Goal: Book appointment/travel/reservation

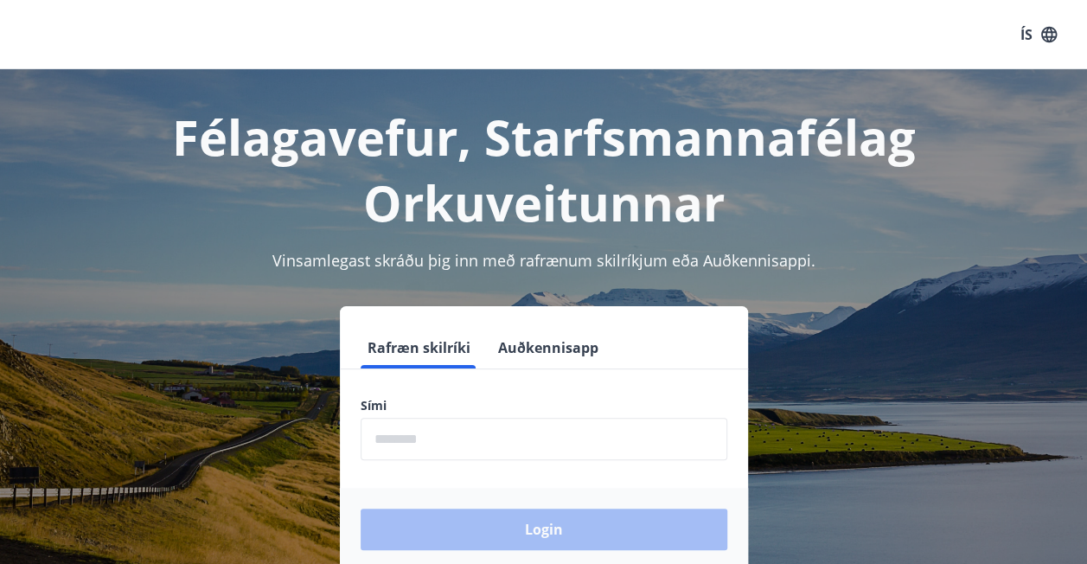
click at [35, 356] on div "Rafræn skilríki Auðkennisapp Sími ​ Login" at bounding box center [543, 438] width 1045 height 265
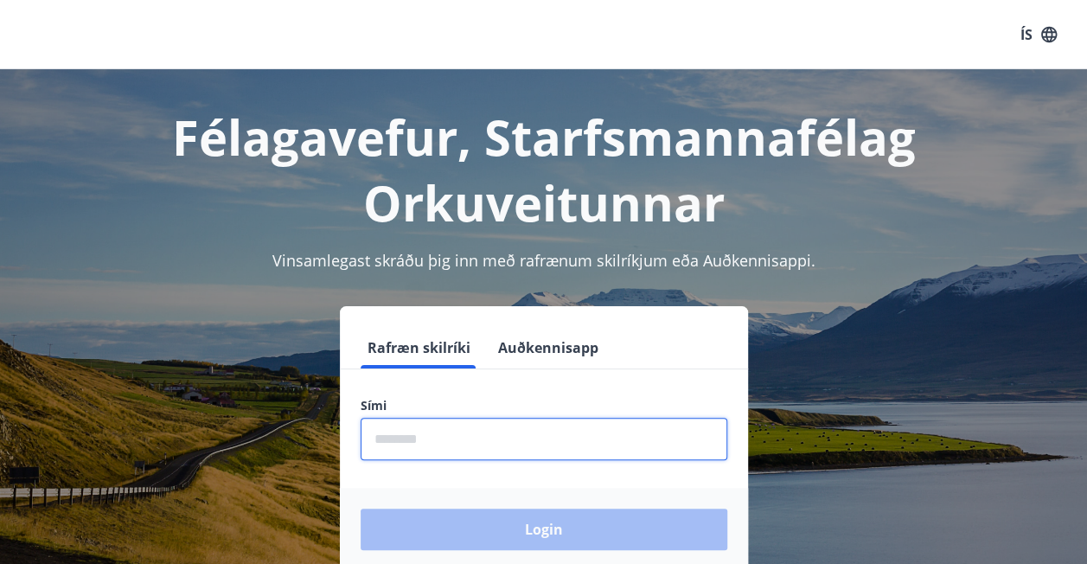
click at [432, 437] on input "phone" at bounding box center [544, 439] width 367 height 42
type input "********"
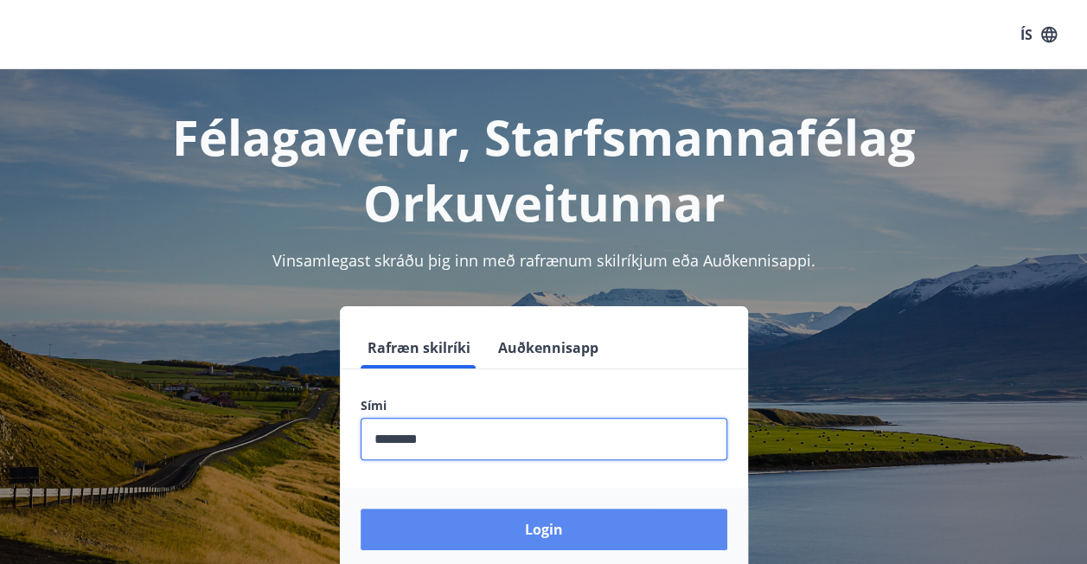
click at [529, 526] on button "Login" at bounding box center [544, 528] width 367 height 41
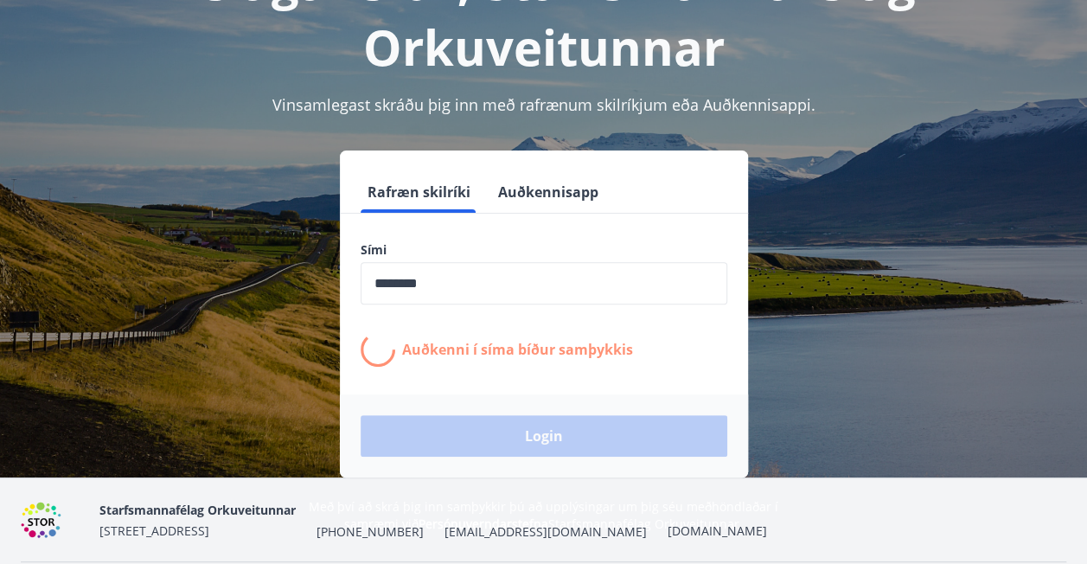
scroll to position [212, 0]
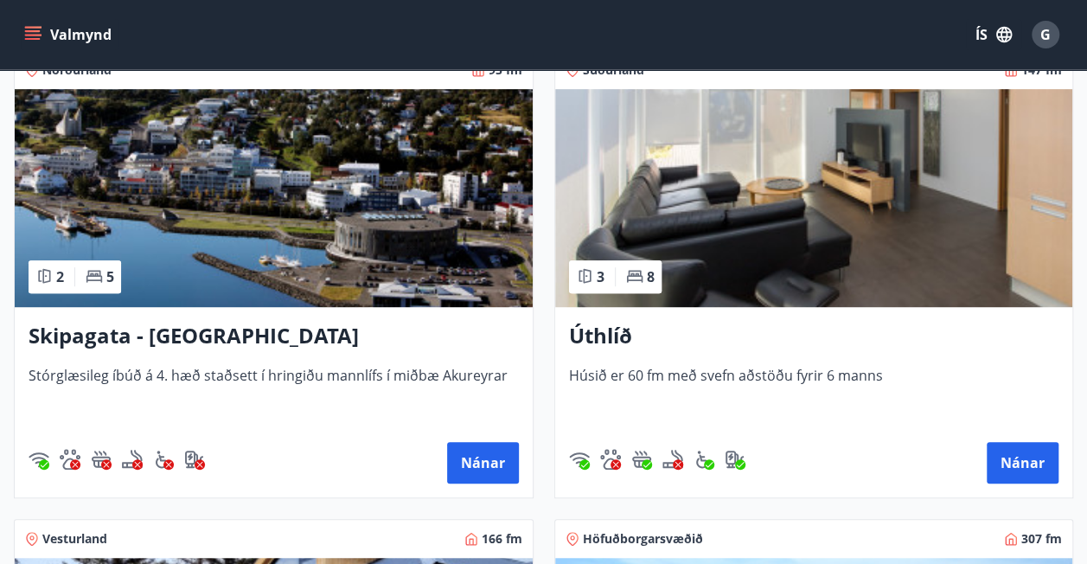
scroll to position [334, 0]
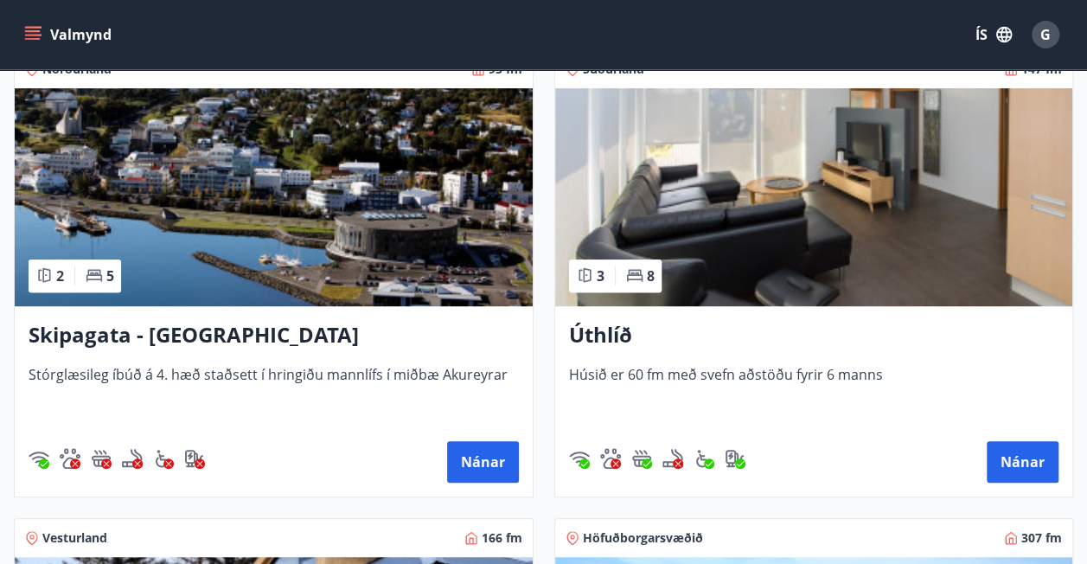
click at [318, 239] on img at bounding box center [274, 197] width 518 height 218
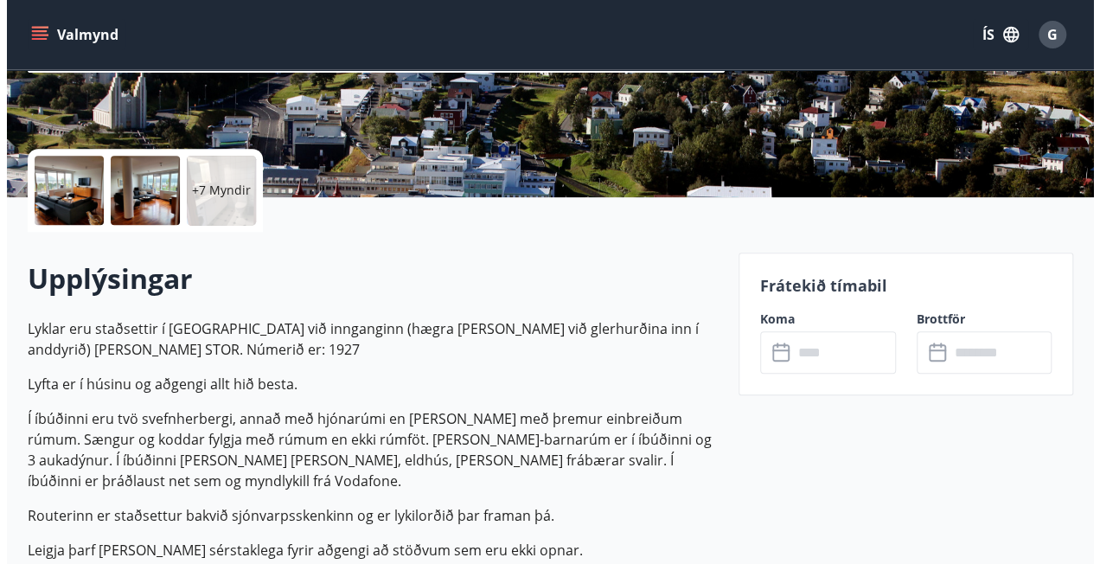
scroll to position [290, 0]
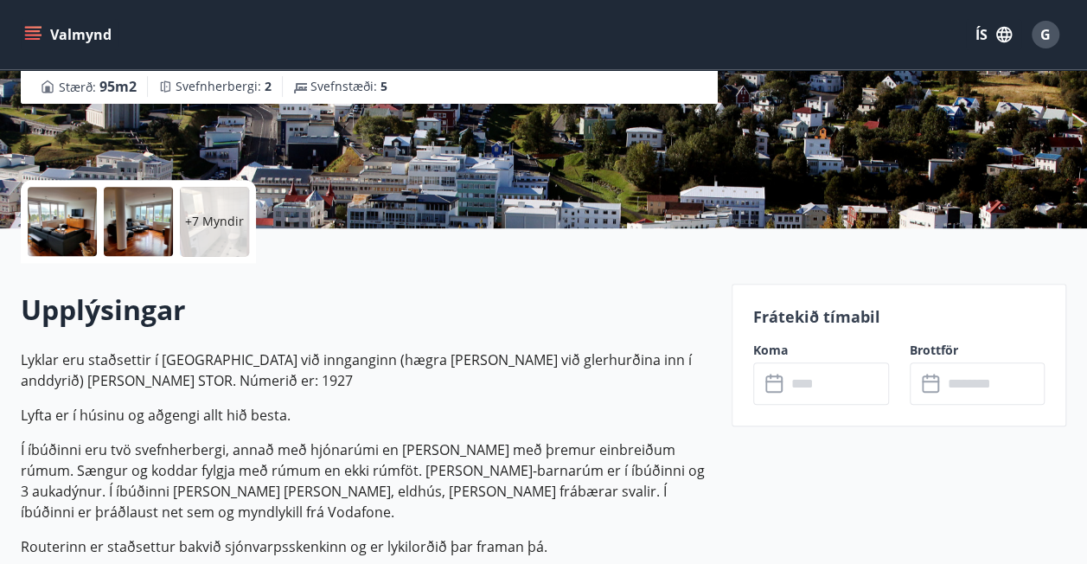
click at [55, 214] on div at bounding box center [62, 221] width 69 height 69
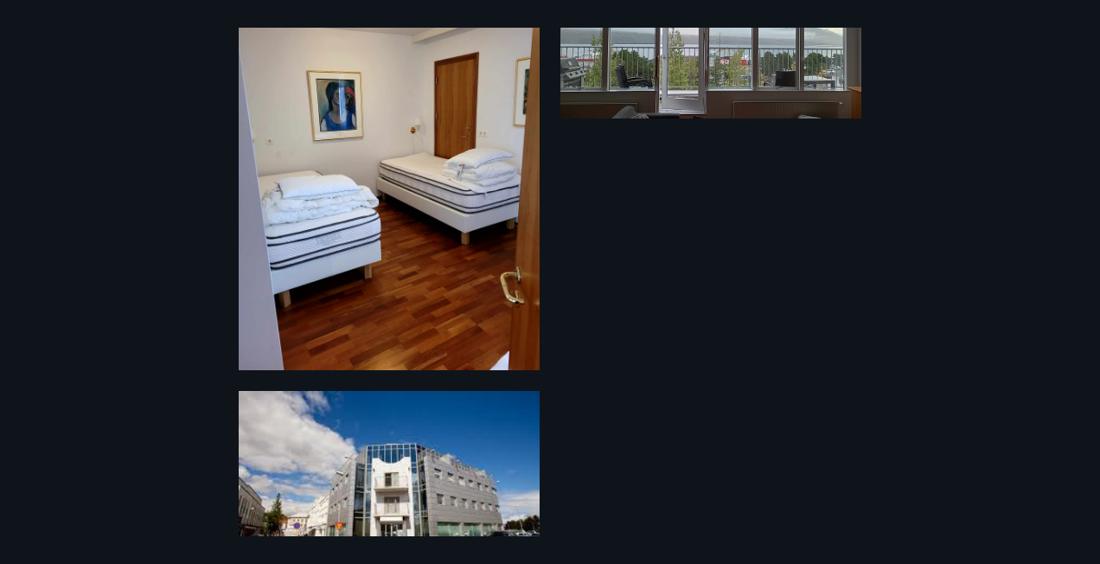
scroll to position [2238, 0]
click at [849, 316] on div "13 Myndir" at bounding box center [550, 282] width 1100 height 508
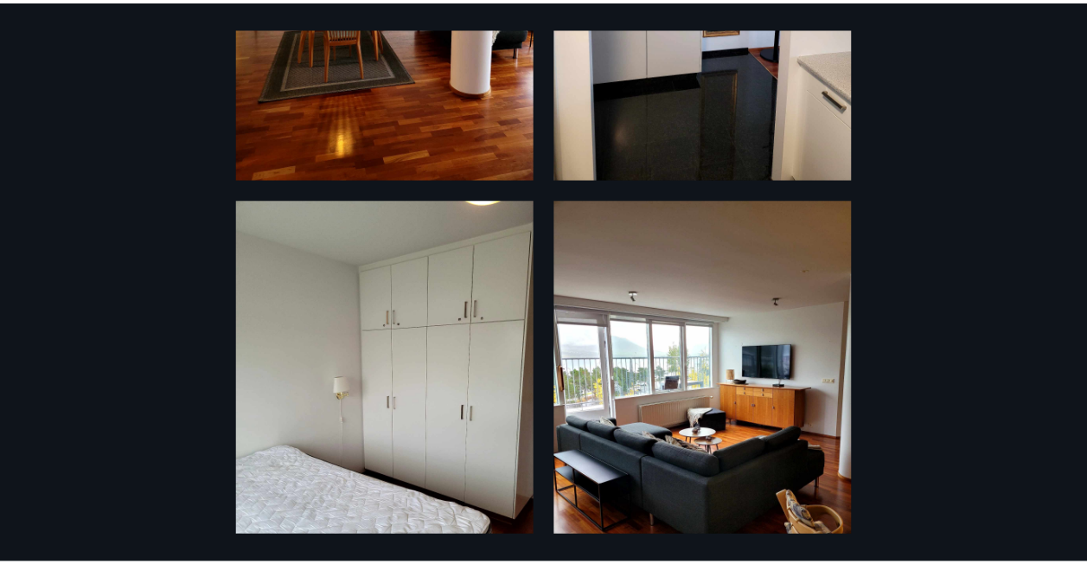
scroll to position [0, 0]
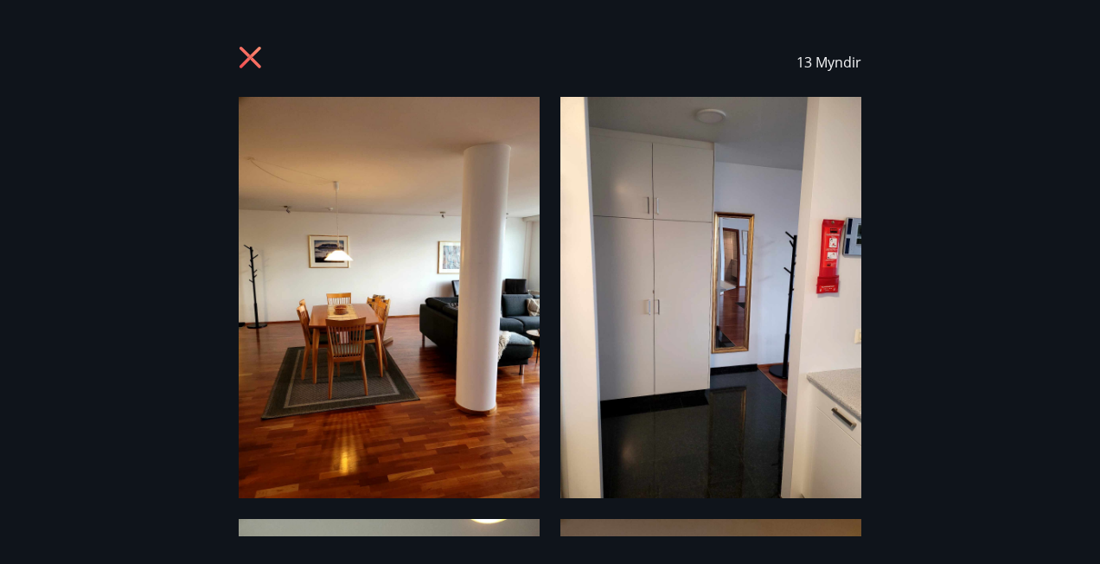
click at [249, 57] on icon at bounding box center [250, 57] width 4 height 4
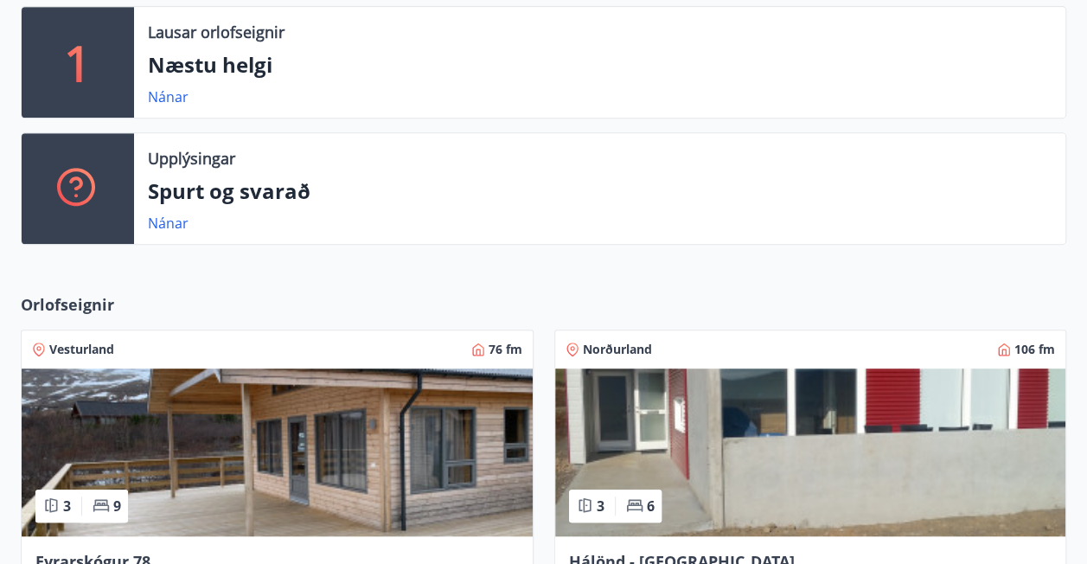
scroll to position [383, 0]
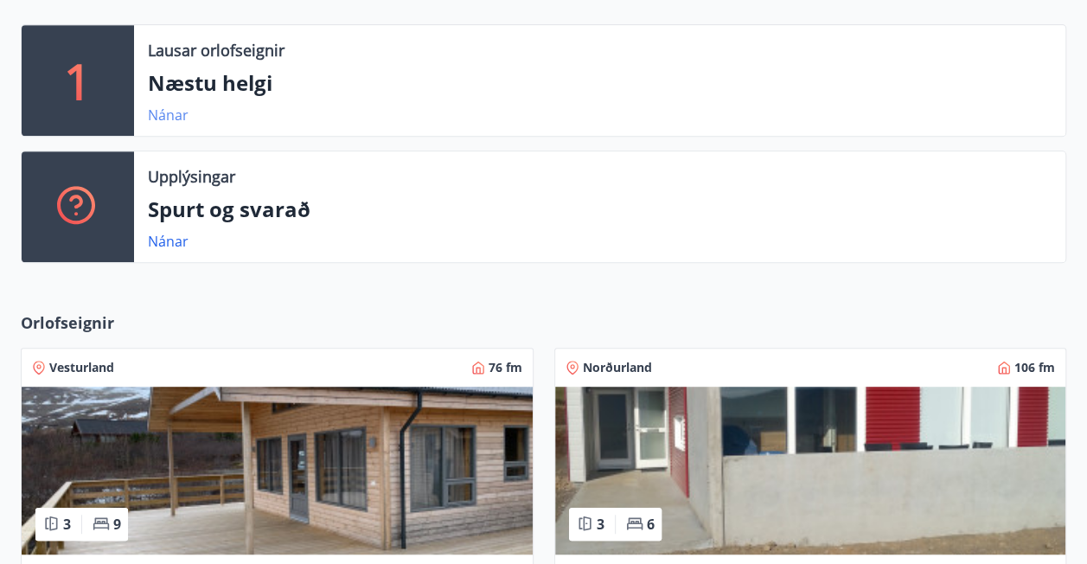
click at [169, 116] on link "Nánar" at bounding box center [168, 114] width 41 height 19
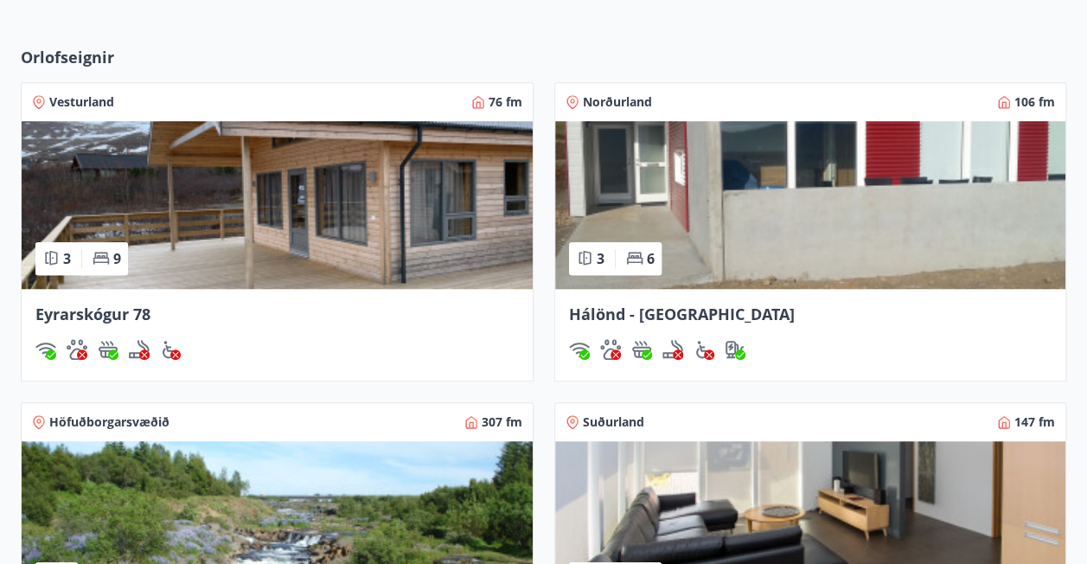
scroll to position [650, 0]
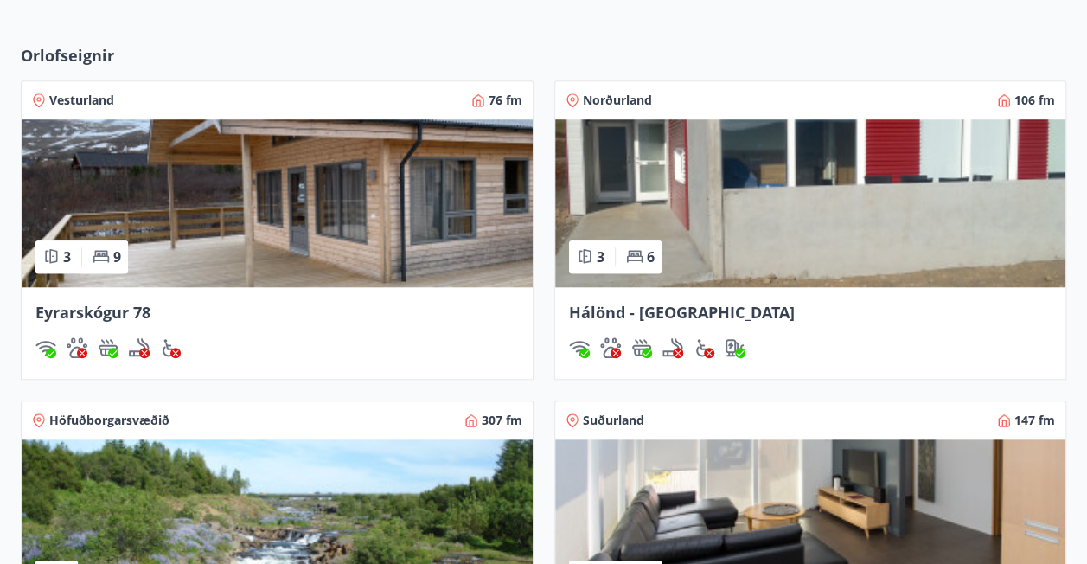
click at [884, 194] on img at bounding box center [810, 203] width 511 height 168
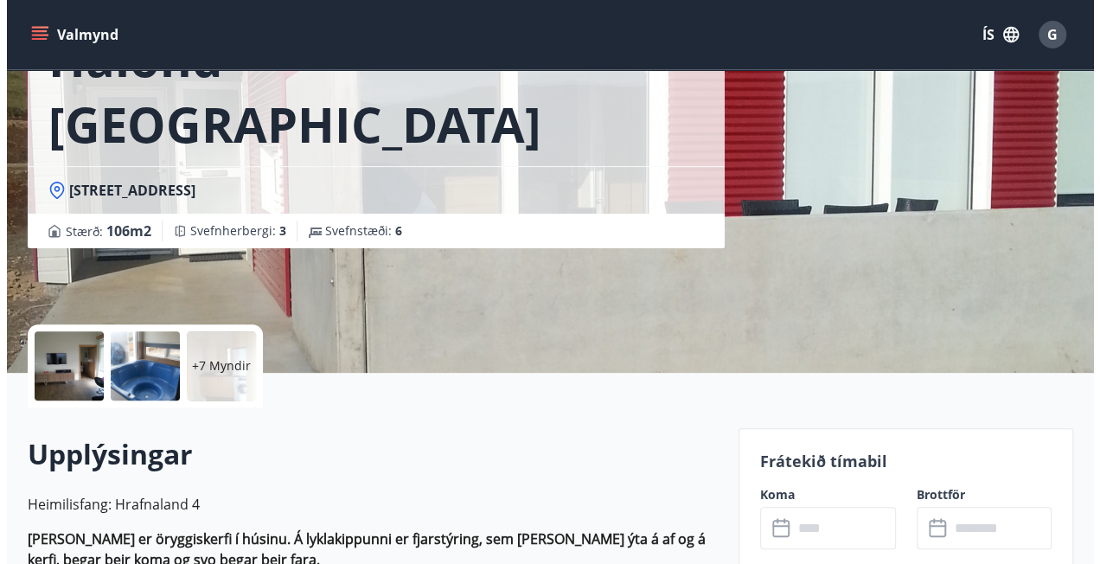
scroll to position [147, 0]
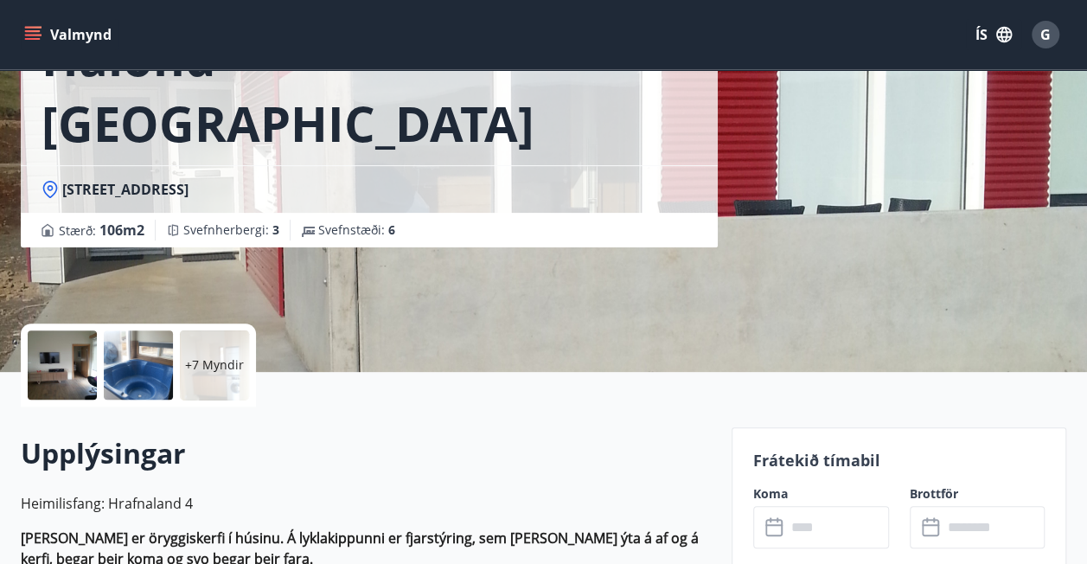
click at [60, 361] on div at bounding box center [62, 364] width 69 height 69
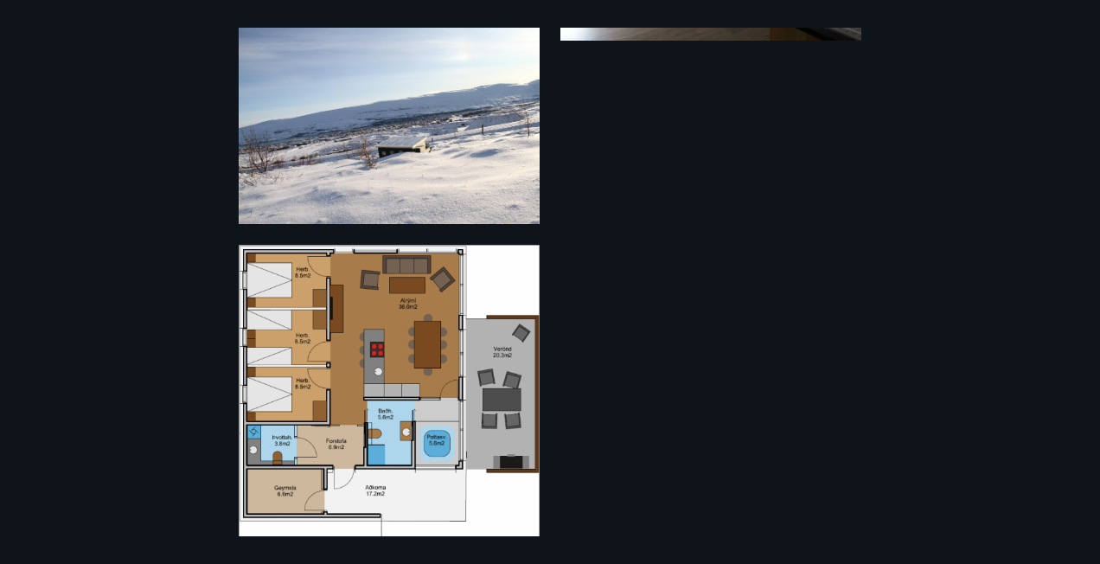
scroll to position [1771, 0]
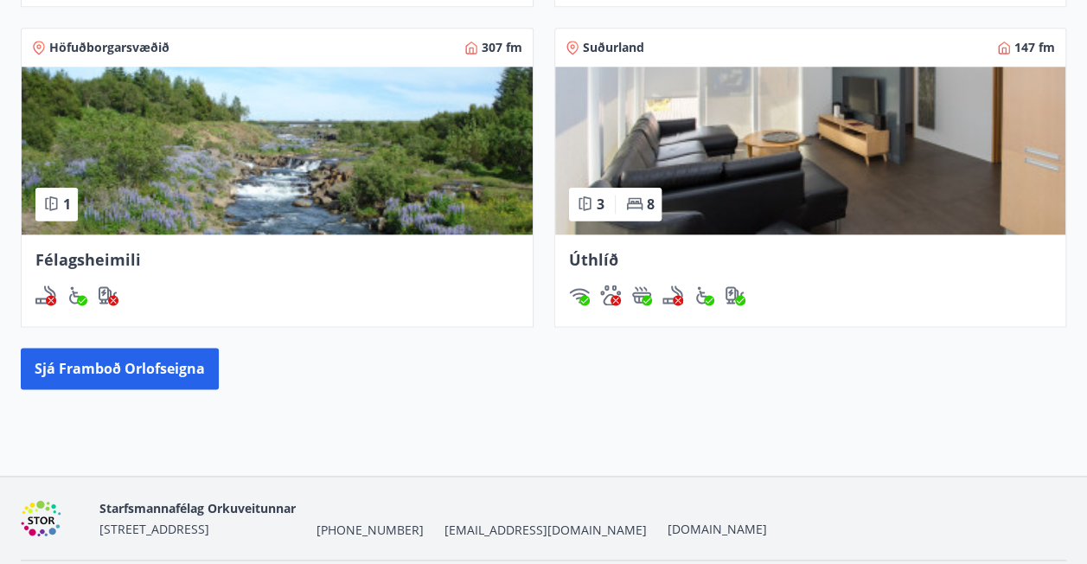
scroll to position [1077, 0]
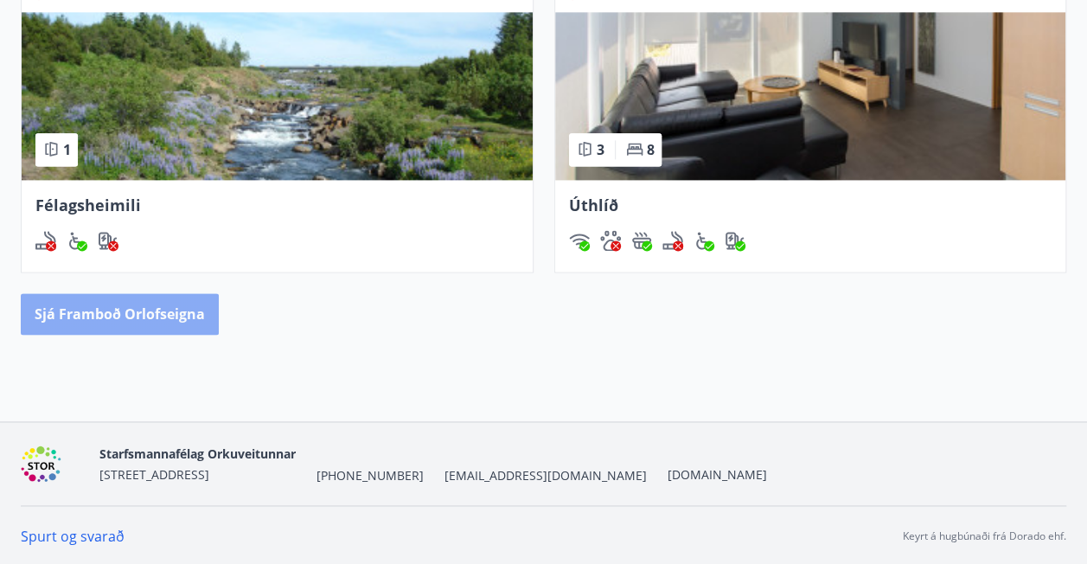
click at [152, 314] on button "Sjá framboð orlofseigna" at bounding box center [120, 313] width 198 height 41
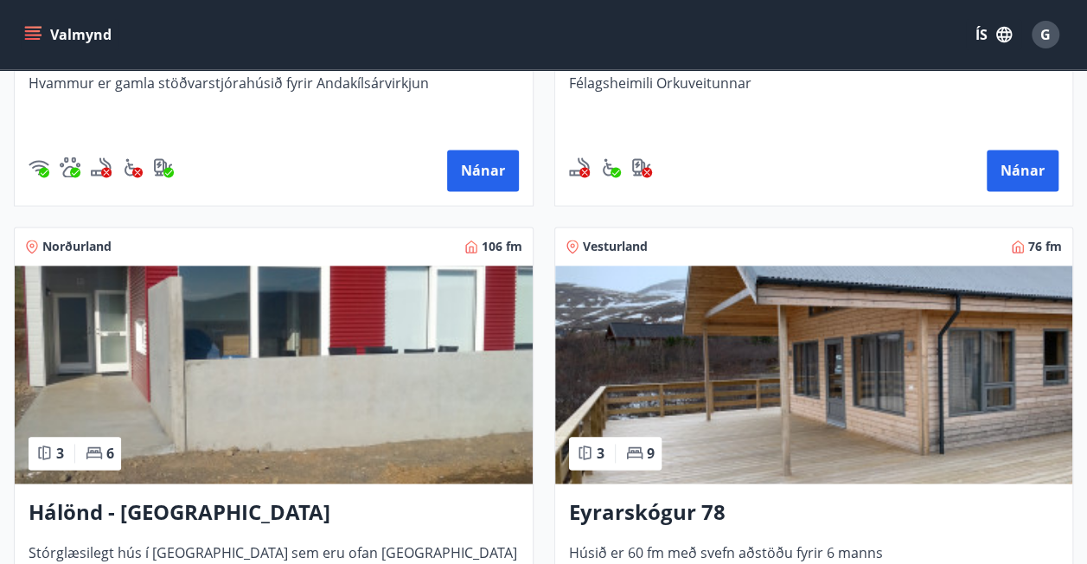
scroll to position [1220, 0]
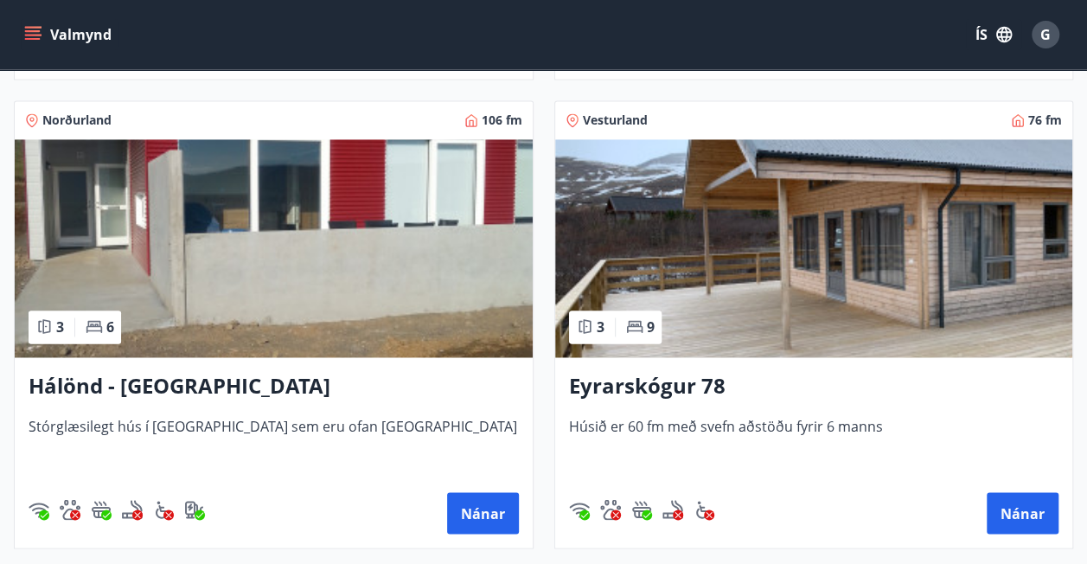
click at [271, 214] on img at bounding box center [274, 248] width 518 height 218
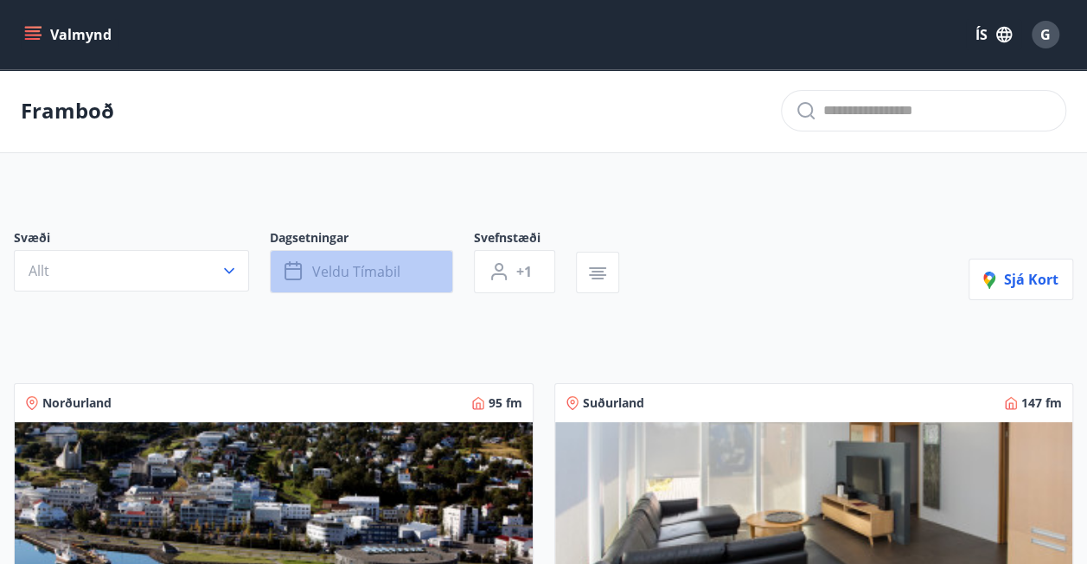
click at [329, 271] on span "Veldu tímabil" at bounding box center [356, 271] width 88 height 19
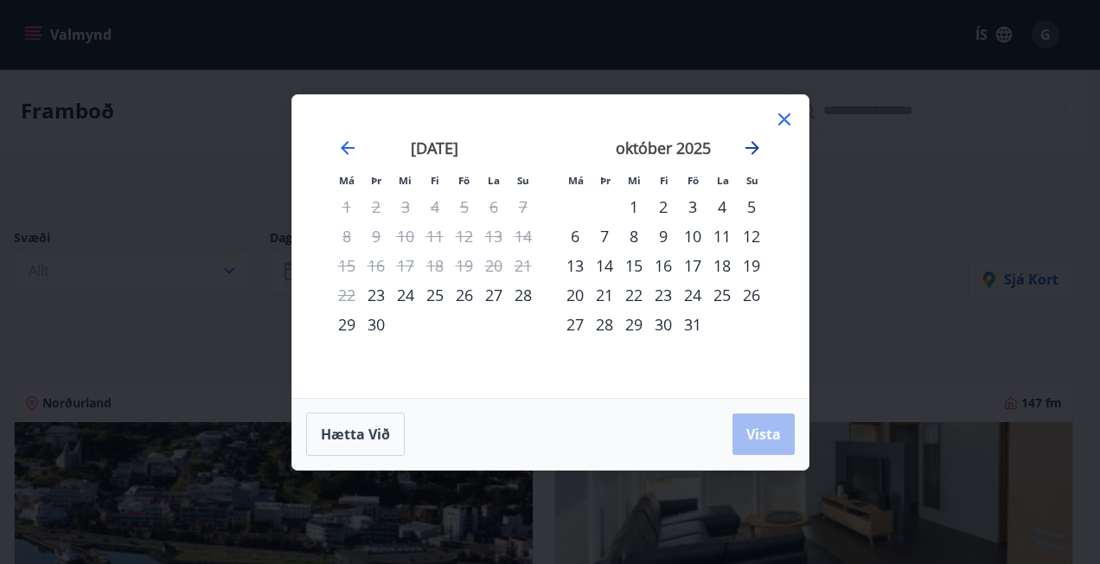
click at [754, 148] on icon "Move forward to switch to the next month." at bounding box center [752, 148] width 14 height 14
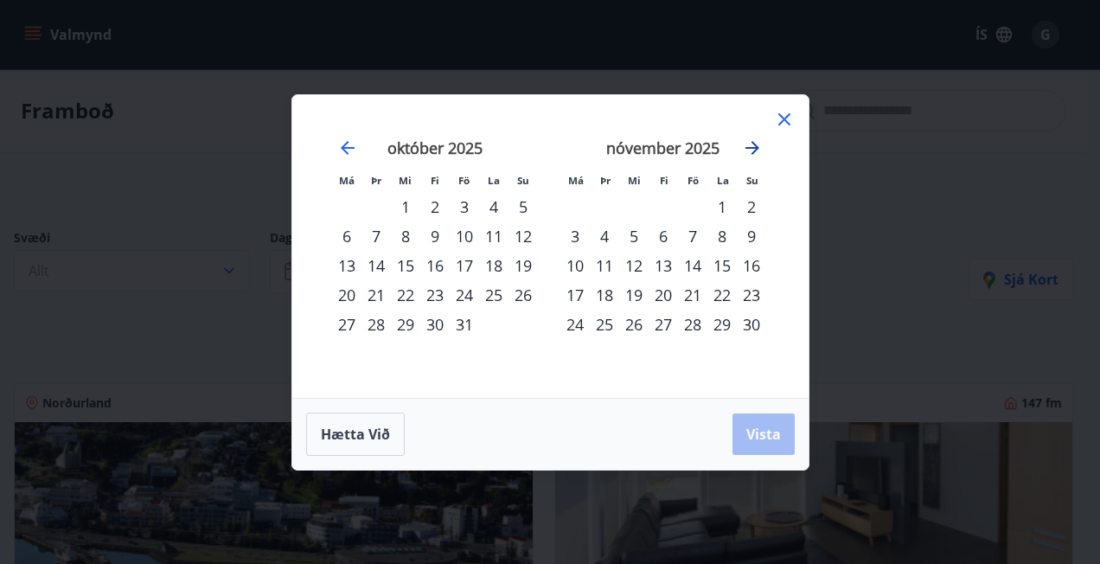
click at [754, 148] on icon "Move forward to switch to the next month." at bounding box center [752, 148] width 14 height 14
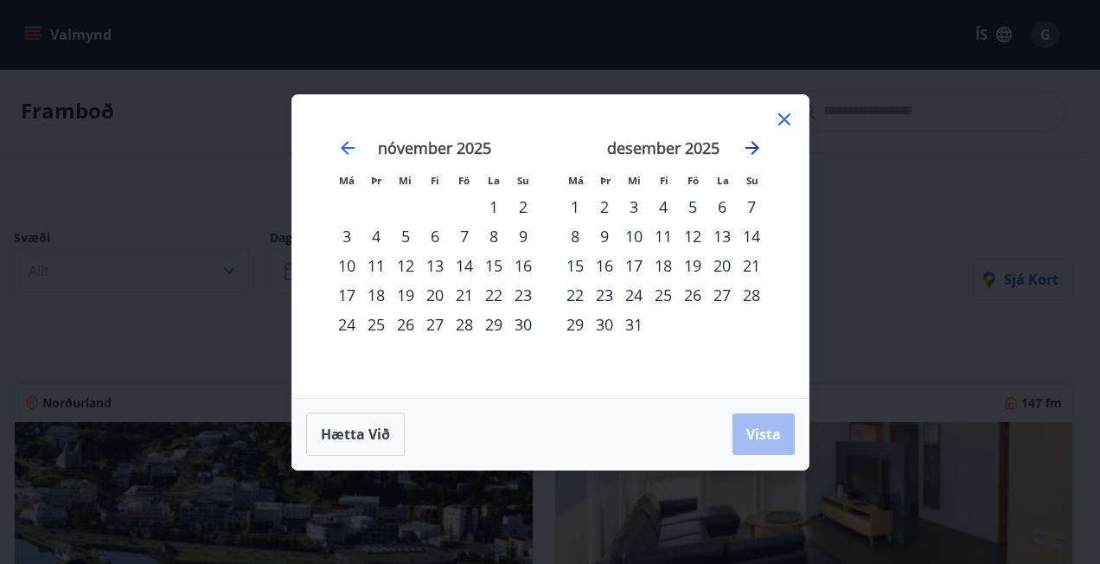
click at [754, 148] on icon "Move forward to switch to the next month." at bounding box center [752, 148] width 14 height 14
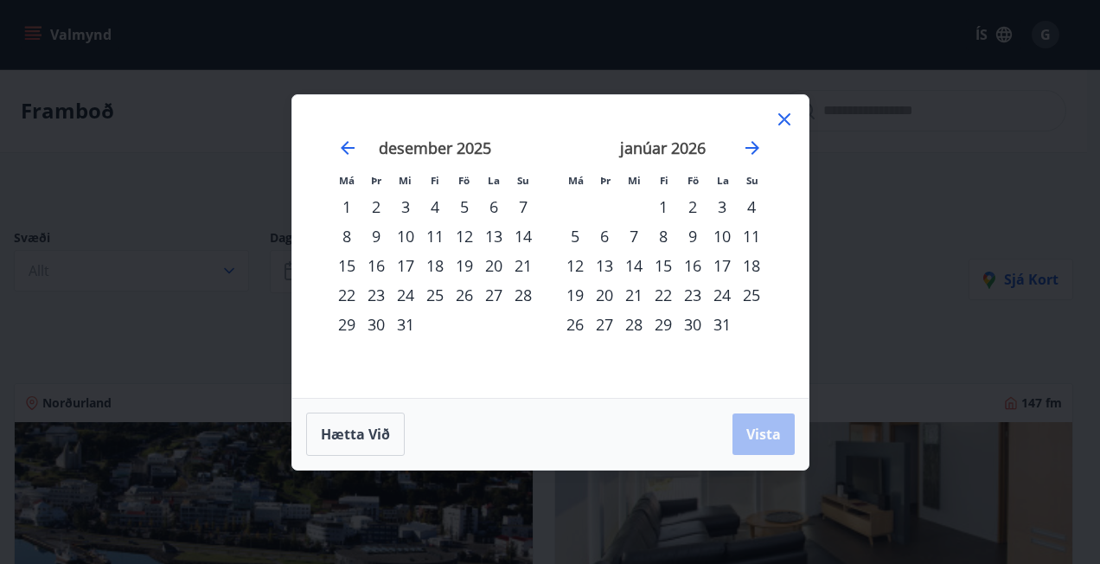
click at [693, 266] on div "16" at bounding box center [692, 265] width 29 height 29
click at [636, 294] on div "21" at bounding box center [633, 294] width 29 height 29
click at [756, 436] on span "Vista" at bounding box center [763, 433] width 35 height 19
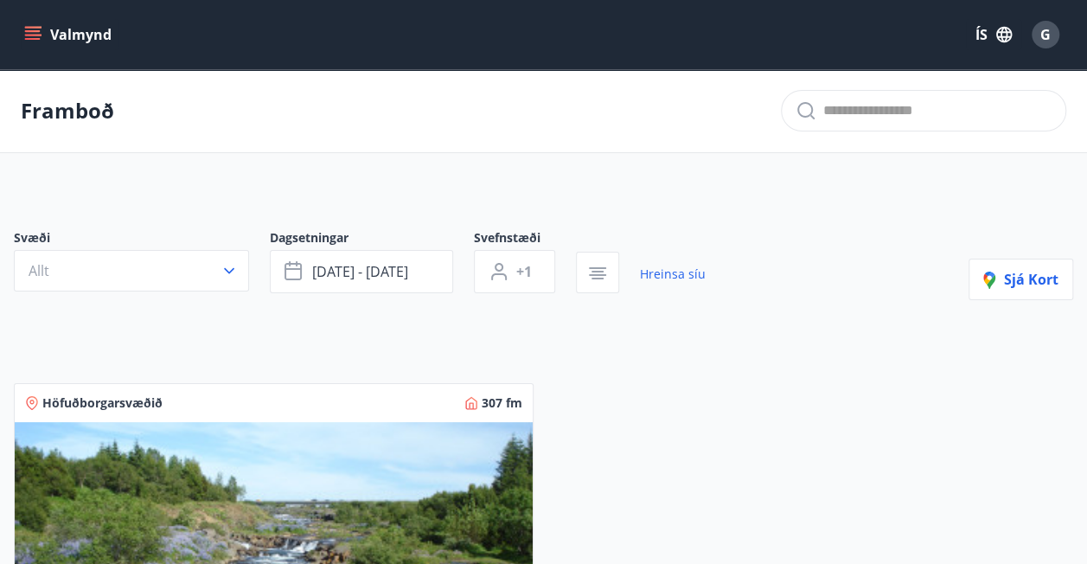
click at [27, 35] on icon "menu" at bounding box center [34, 35] width 19 height 2
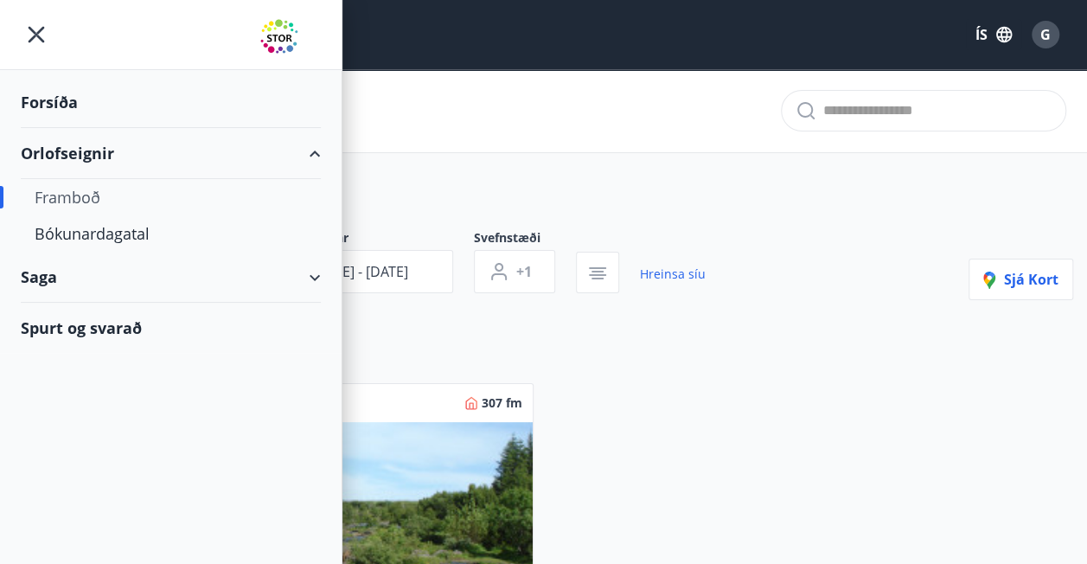
click at [81, 197] on div "Framboð" at bounding box center [171, 197] width 272 height 36
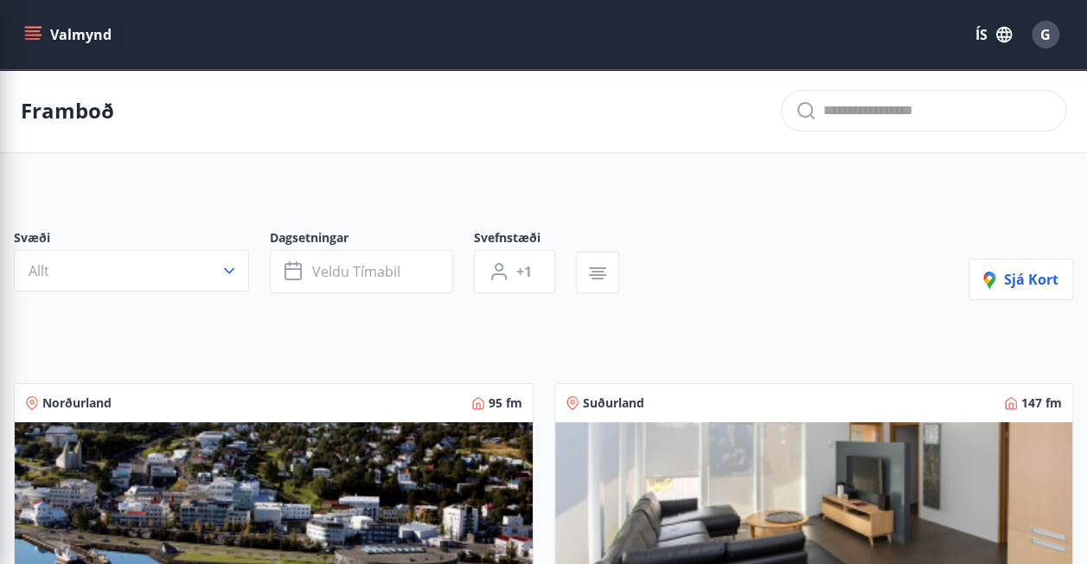
click at [596, 278] on icon "button" at bounding box center [597, 279] width 12 height 2
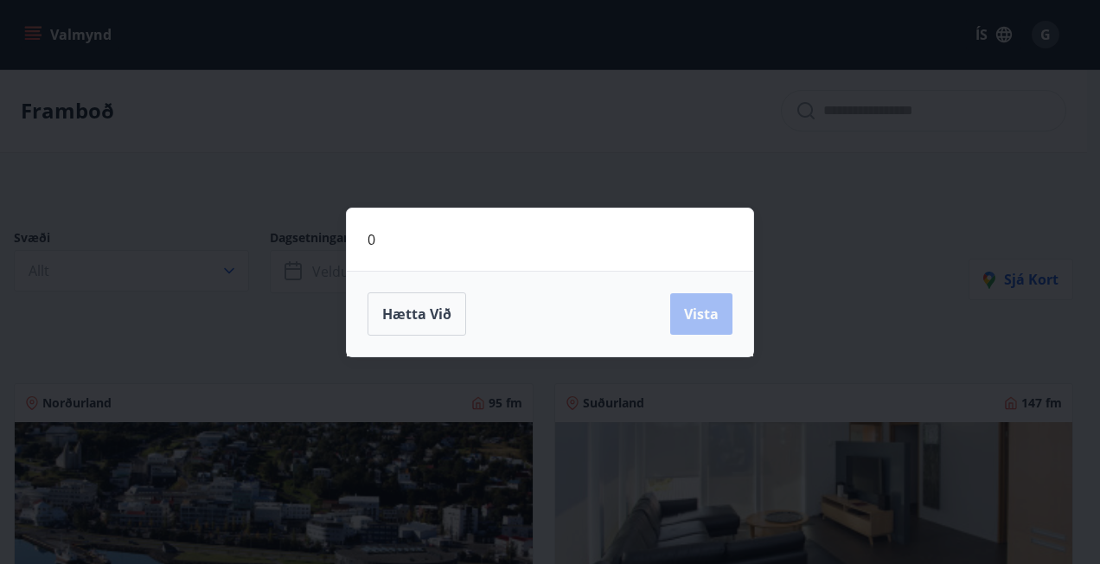
click at [806, 310] on div "0 Hætta við Vista" at bounding box center [550, 282] width 1100 height 564
